Goal: Complete application form

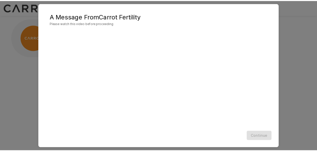
scroll to position [28, 0]
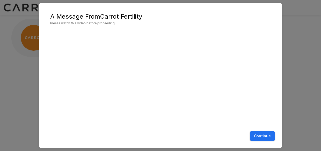
click at [263, 136] on button "Continue" at bounding box center [262, 137] width 25 height 10
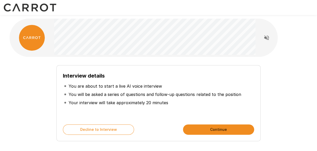
click at [236, 130] on button "Continue" at bounding box center [218, 130] width 71 height 10
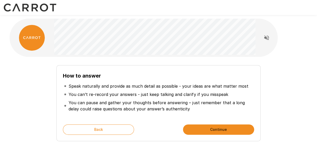
click at [236, 130] on button "Continue" at bounding box center [218, 130] width 71 height 10
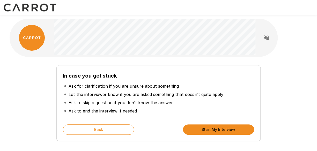
click at [236, 130] on button "Start My Interview" at bounding box center [218, 130] width 71 height 10
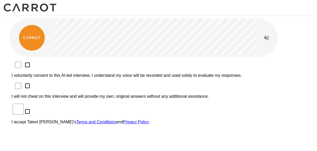
click at [135, 73] on p "I voluntarily consent to this AI-led interview. I understand my voice will be r…" at bounding box center [159, 75] width 294 height 5
click at [123, 94] on p "I will not cheat on this interview and will provide my own, original answers wi…" at bounding box center [159, 96] width 294 height 5
click at [73, 120] on p "I accept Talent Llama's Terms and Conditions and Privacy Policy ." at bounding box center [159, 122] width 294 height 5
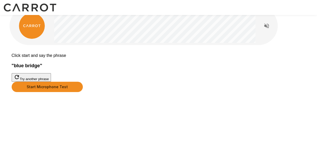
scroll to position [41, 0]
click at [83, 92] on button "Start Microphone Test" at bounding box center [47, 87] width 71 height 10
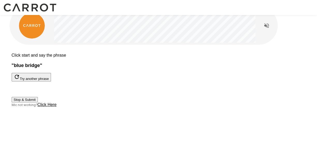
click at [38, 103] on button "Stop & Submit" at bounding box center [25, 99] width 26 height 5
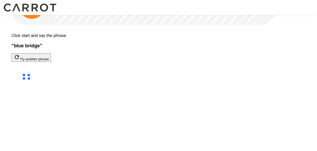
scroll to position [29, 0]
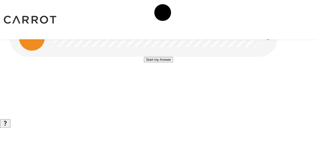
click at [161, 62] on button "Start my Answer" at bounding box center [158, 59] width 29 height 5
click at [161, 78] on button "Stop & Submit" at bounding box center [158, 74] width 26 height 5
click at [173, 62] on button "Start my Answer" at bounding box center [158, 59] width 29 height 5
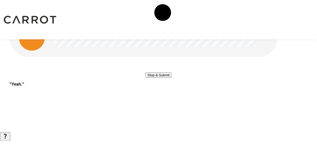
click at [172, 78] on button "Stop & Submit" at bounding box center [158, 74] width 26 height 5
click at [173, 62] on button "Start my Answer" at bounding box center [158, 59] width 29 height 5
click at [172, 78] on button "Stop & Submit" at bounding box center [158, 74] width 26 height 5
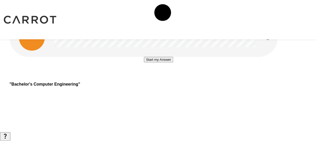
scroll to position [6, 0]
click at [173, 62] on button "Start my Answer" at bounding box center [158, 59] width 29 height 5
click at [172, 78] on button "Stop & Submit" at bounding box center [158, 74] width 26 height 5
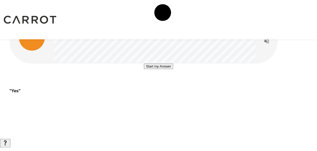
scroll to position [24, 0]
click at [173, 69] on button "Start my Answer" at bounding box center [158, 66] width 29 height 5
click at [172, 85] on button "Stop & Submit" at bounding box center [158, 81] width 26 height 5
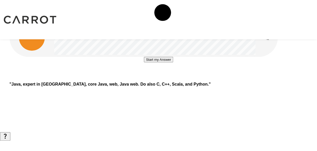
scroll to position [0, 0]
click at [163, 62] on button "Start my Answer" at bounding box center [158, 59] width 29 height 5
click at [172, 78] on button "Stop & Submit" at bounding box center [158, 74] width 26 height 5
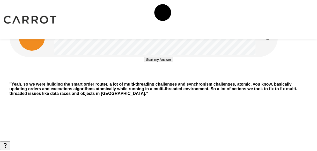
click at [167, 62] on button "Start my Answer" at bounding box center [158, 59] width 29 height 5
click at [171, 78] on button "Stop & Submit" at bounding box center [158, 74] width 26 height 5
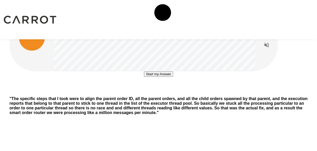
click at [161, 77] on button "Start my Answer" at bounding box center [158, 73] width 29 height 5
click at [161, 92] on button "Stop & Submit" at bounding box center [158, 89] width 26 height 5
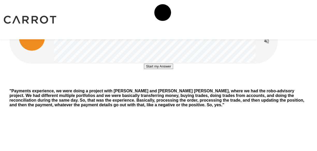
click at [146, 69] on button "Start my Answer" at bounding box center [158, 66] width 29 height 5
click at [145, 85] on button "Stop & Submit" at bounding box center [158, 81] width 26 height 5
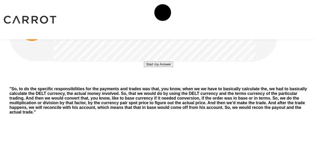
scroll to position [10, 0]
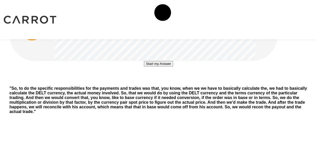
click at [145, 67] on button "Start my Answer" at bounding box center [158, 63] width 29 height 5
click at [153, 82] on button "Stop & Submit" at bounding box center [158, 79] width 26 height 5
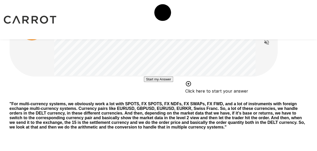
click at [144, 82] on button "Start my Answer" at bounding box center [158, 79] width 29 height 5
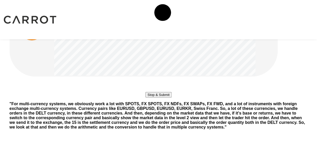
click at [169, 98] on button "Stop & Submit" at bounding box center [158, 94] width 26 height 5
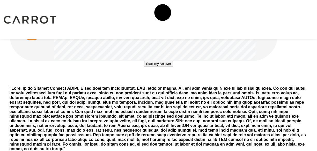
click at [171, 67] on button "Start my Answer" at bounding box center [158, 63] width 29 height 5
click at [171, 82] on button "Stop & Submit" at bounding box center [158, 79] width 26 height 5
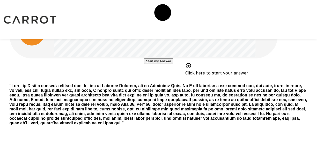
scroll to position [5, 0]
click at [173, 64] on button "Start my Answer" at bounding box center [158, 61] width 29 height 5
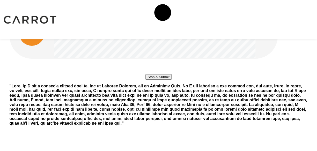
click at [172, 80] on button "Stop & Submit" at bounding box center [158, 76] width 26 height 5
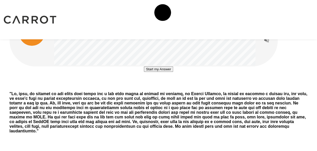
click at [160, 72] on button "Start my Answer" at bounding box center [158, 69] width 29 height 5
drag, startPoint x: 160, startPoint y: 127, endPoint x: 199, endPoint y: 88, distance: 55.1
click at [199, 88] on div "Stop & Submit" at bounding box center [159, 77] width 298 height 21
click at [172, 88] on button "Stop & Submit" at bounding box center [158, 84] width 26 height 5
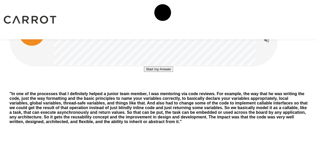
click at [173, 72] on button "Start my Answer" at bounding box center [158, 69] width 29 height 5
click at [172, 88] on button "Stop & Submit" at bounding box center [158, 84] width 26 height 5
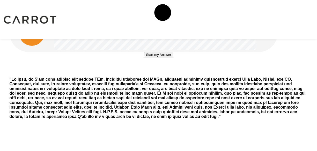
click at [167, 57] on button "Start my Answer" at bounding box center [158, 54] width 29 height 5
click at [167, 73] on button "Stop & Submit" at bounding box center [158, 70] width 26 height 5
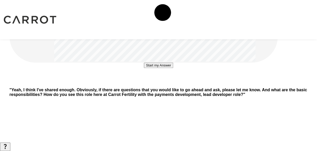
scroll to position [119, 0]
click at [161, 68] on button "Start my Answer" at bounding box center [158, 65] width 29 height 5
click at [161, 84] on button "Stop & Submit" at bounding box center [158, 80] width 26 height 5
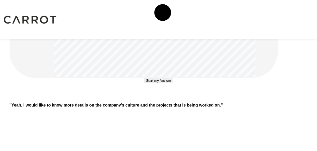
scroll to position [150, 0]
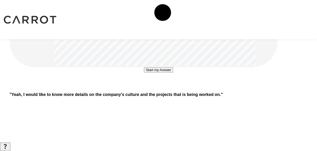
click at [158, 73] on button "Start my Answer" at bounding box center [158, 69] width 29 height 5
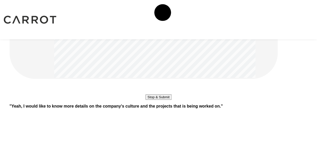
scroll to position [135, 0]
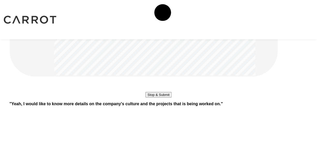
click at [155, 98] on button "Stop & Submit" at bounding box center [158, 94] width 26 height 5
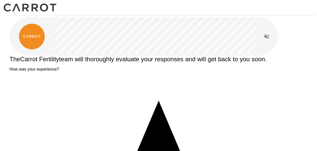
scroll to position [0, 0]
